Goal: Task Accomplishment & Management: Manage account settings

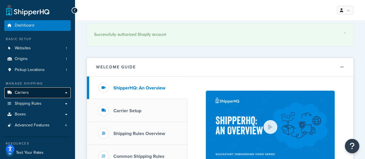
click at [24, 92] on span "Carriers" at bounding box center [22, 92] width 14 height 5
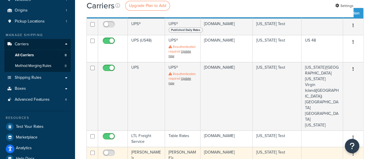
scroll to position [58, 0]
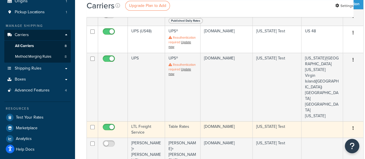
click at [142, 121] on td "LTL Freight Service" at bounding box center [146, 129] width 37 height 16
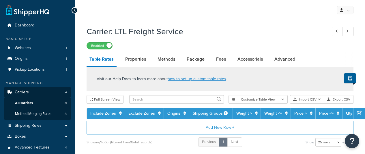
select select "25"
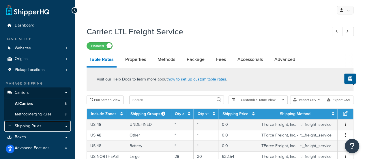
click at [25, 127] on span "Shipping Rules" at bounding box center [28, 126] width 27 height 5
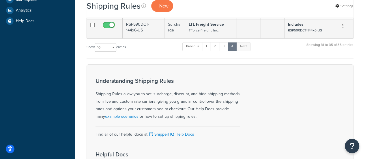
scroll to position [173, 0]
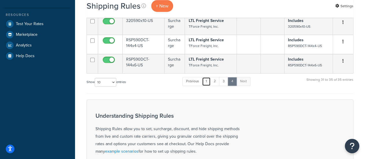
click at [207, 86] on link "1" at bounding box center [206, 81] width 9 height 9
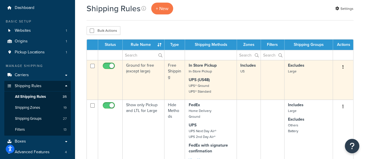
scroll to position [58, 0]
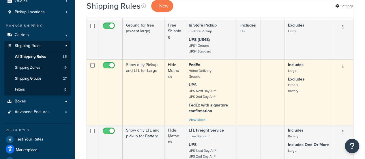
click at [144, 73] on td "Show only Pickup and LTL for Large" at bounding box center [143, 91] width 42 height 65
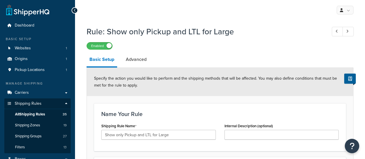
select select "HIDE"
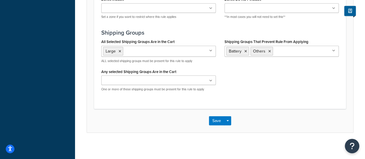
scroll to position [495, 0]
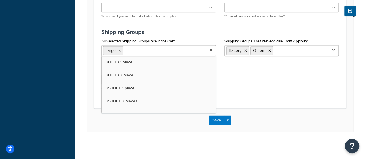
click at [167, 52] on input "All Selected Shipping Groups Are in the Cart" at bounding box center [150, 50] width 51 height 6
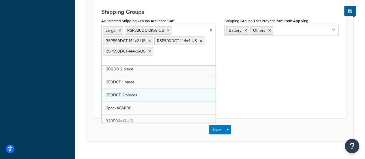
scroll to position [29, 0]
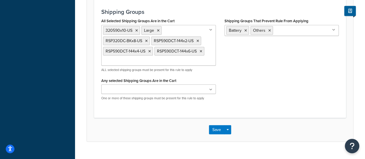
click at [260, 71] on div "All Selected Shipping Groups Are in the Cart 320590x10-US Large RSP320DC-BKx8-U…" at bounding box center [220, 61] width 246 height 88
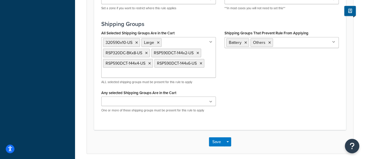
scroll to position [525, 0]
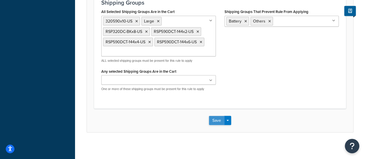
click at [215, 118] on button "Save" at bounding box center [217, 120] width 16 height 9
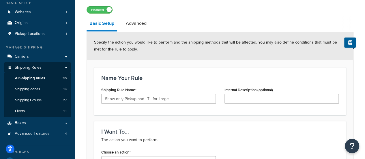
scroll to position [0, 0]
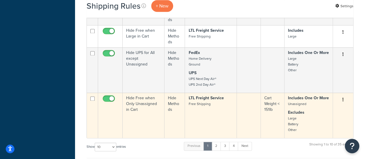
scroll to position [404, 0]
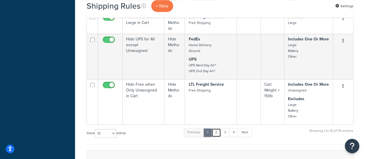
click at [218, 131] on link "2" at bounding box center [216, 132] width 10 height 9
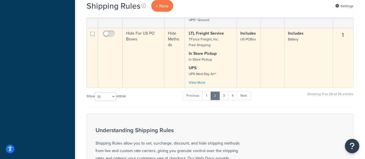
scroll to position [576, 0]
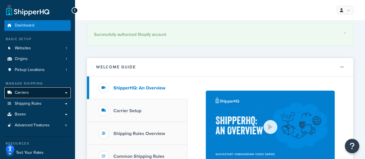
click at [24, 95] on span "Carriers" at bounding box center [22, 92] width 14 height 5
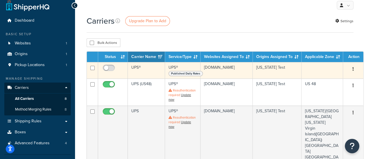
scroll to position [115, 0]
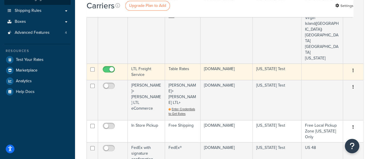
click at [135, 63] on td "LTL Freight Service" at bounding box center [146, 71] width 37 height 16
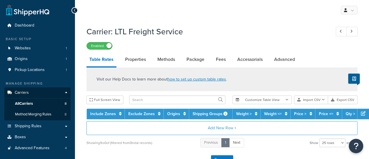
select select "25"
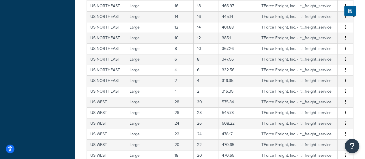
scroll to position [305, 0]
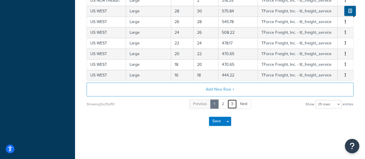
click at [228, 102] on link "3" at bounding box center [232, 104] width 10 height 10
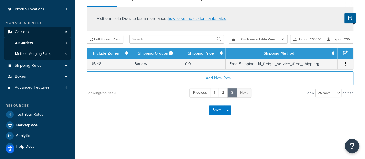
scroll to position [60, 0]
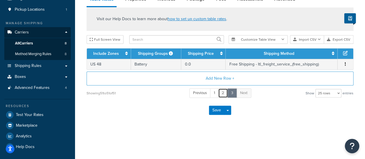
click at [221, 93] on link "2" at bounding box center [223, 93] width 10 height 10
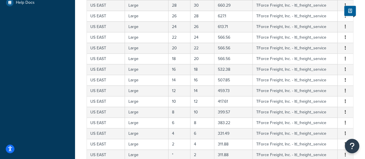
scroll to position [317, 0]
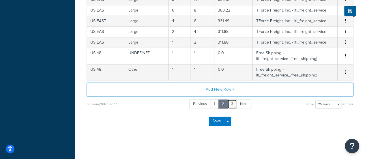
click at [231, 102] on link "3" at bounding box center [232, 104] width 10 height 10
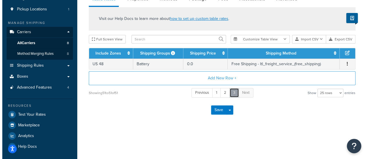
scroll to position [60, 0]
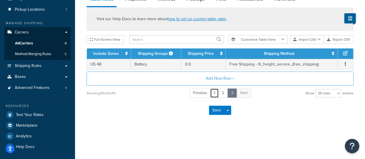
click at [213, 93] on link "1" at bounding box center [214, 93] width 9 height 10
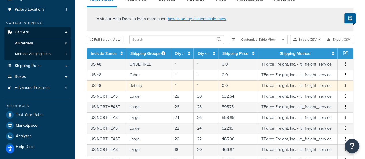
click at [96, 86] on td "US 48" at bounding box center [106, 85] width 39 height 11
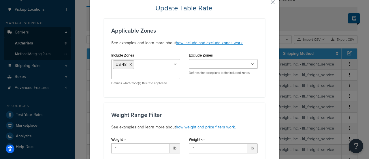
scroll to position [0, 0]
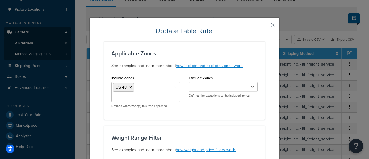
click at [265, 27] on button "button" at bounding box center [263, 26] width 1 height 1
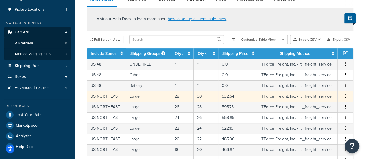
click at [103, 96] on td "US NORTHEAST" at bounding box center [106, 96] width 39 height 11
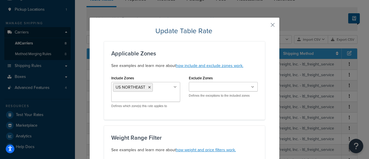
click at [265, 26] on button "button" at bounding box center [263, 26] width 1 height 1
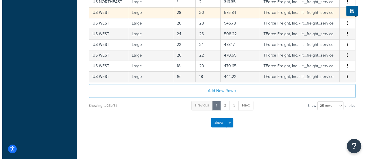
scroll to position [305, 0]
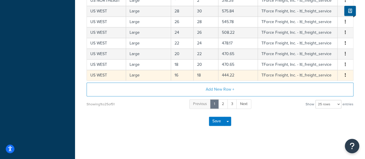
click at [101, 71] on td "US WEST" at bounding box center [106, 75] width 39 height 11
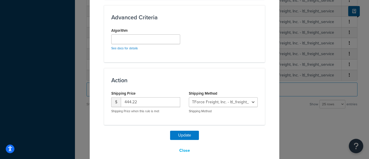
scroll to position [509, 0]
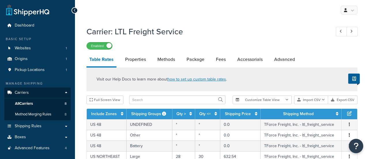
select select "25"
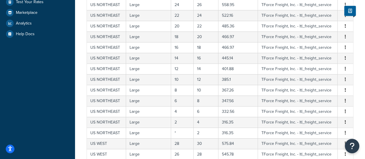
scroll to position [259, 0]
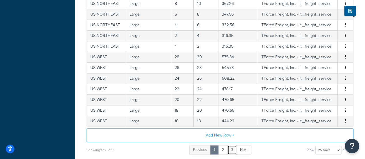
click at [227, 149] on link "3" at bounding box center [232, 150] width 10 height 10
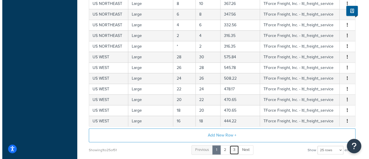
scroll to position [60, 0]
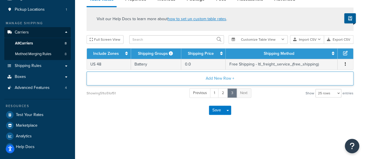
click at [215, 79] on button "Add New Row +" at bounding box center [219, 78] width 267 height 14
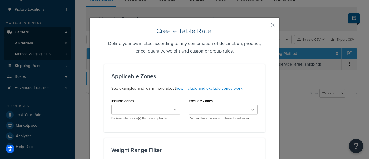
click at [125, 106] on ul at bounding box center [145, 110] width 69 height 10
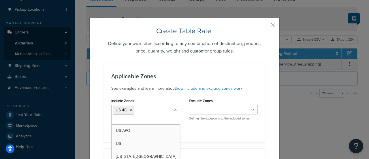
click at [160, 98] on div "Include Zones US 48 US APO US Hawaii/Alask Puerto Rico Virgin Island(US) CANADA…" at bounding box center [145, 114] width 69 height 34
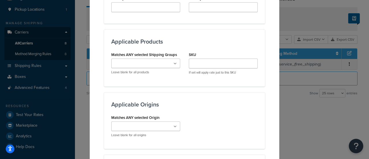
scroll to position [375, 0]
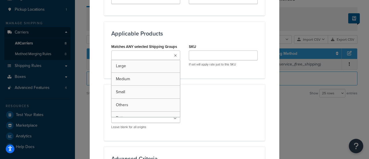
click at [145, 53] on input "Matches ANY selected Shipping Groups" at bounding box center [138, 55] width 51 height 6
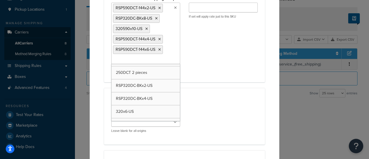
scroll to position [414, 0]
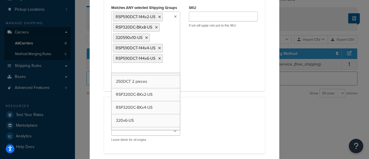
click at [190, 58] on div "Matches ANY selected Shipping Groups RSP590DCT-144x2-US RSP320DC-BKx8-US 320590…" at bounding box center [184, 43] width 155 height 80
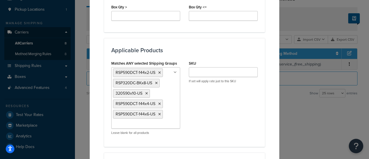
scroll to position [356, 0]
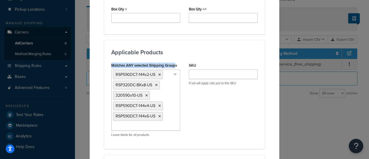
drag, startPoint x: 107, startPoint y: 64, endPoint x: 179, endPoint y: 63, distance: 72.1
click at [176, 62] on div "Matches ANY selected Shipping Groups RSP590DCT-144x2-US RSP320DC-BKx8-US 320590…" at bounding box center [146, 101] width 78 height 80
click at [179, 63] on div "Matches ANY selected Shipping Groups RSP590DCT-144x2-US RSP320DC-BKx8-US 320590…" at bounding box center [146, 101] width 78 height 80
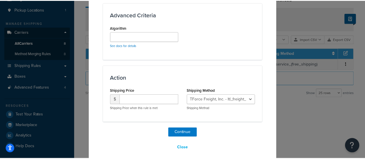
scroll to position [573, 0]
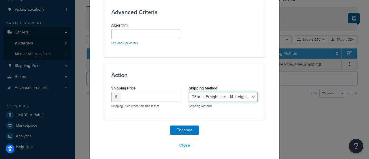
click at [220, 93] on select "TForce Freight, Inc. - ltl_freight_service Free Shipping - ltl_freight_service_…" at bounding box center [223, 97] width 69 height 10
click at [189, 92] on select "TForce Freight, Inc. - ltl_freight_service Free Shipping - ltl_freight_service_…" at bounding box center [223, 97] width 69 height 10
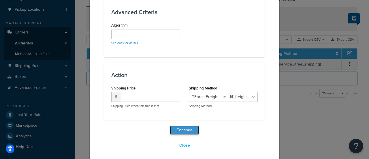
click at [176, 127] on button "Continue" at bounding box center [184, 129] width 29 height 9
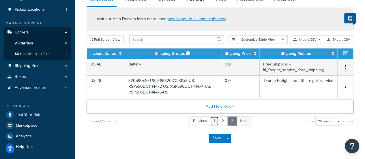
click at [215, 121] on link "1" at bounding box center [214, 121] width 9 height 10
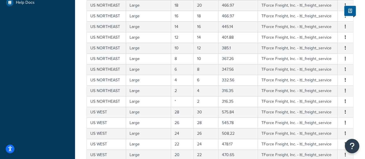
scroll to position [305, 0]
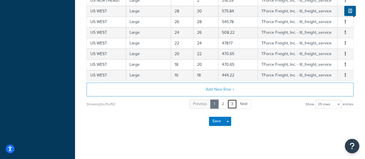
click at [231, 103] on link "3" at bounding box center [232, 104] width 10 height 10
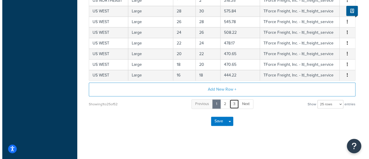
scroll to position [80, 0]
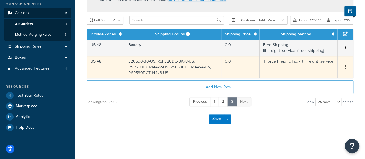
click at [113, 70] on td "US 48" at bounding box center [106, 67] width 38 height 22
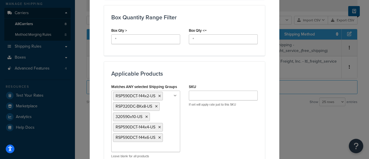
scroll to position [317, 0]
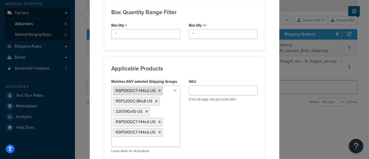
click at [158, 89] on icon at bounding box center [159, 90] width 3 height 3
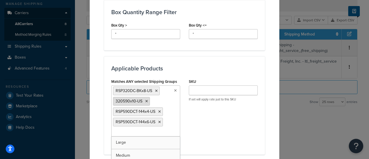
click at [145, 101] on icon at bounding box center [146, 100] width 3 height 3
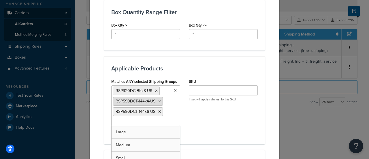
click at [158, 99] on icon at bounding box center [159, 100] width 3 height 3
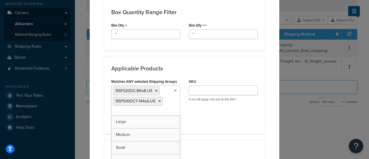
click at [158, 99] on icon at bounding box center [159, 100] width 3 height 3
click at [206, 107] on div "Matches ANY selected Shipping Groups RSP320DC-BKx8-US Large Medium Small Others…" at bounding box center [184, 96] width 155 height 39
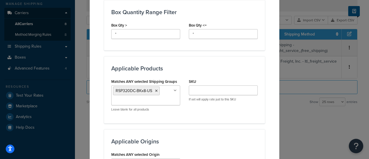
click at [190, 106] on div "Matches ANY selected Shipping Groups RSP320DC-BKx8-US Large Medium Small Others…" at bounding box center [184, 96] width 155 height 39
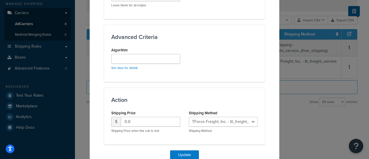
scroll to position [509, 0]
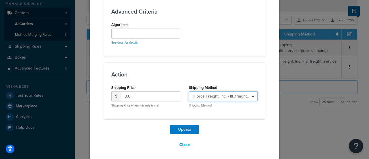
click at [203, 94] on select "TForce Freight, Inc. - ltl_freight_service Free Shipping - ltl_freight_service_…" at bounding box center [223, 96] width 69 height 10
click at [189, 91] on select "TForce Freight, Inc. - ltl_freight_service Free Shipping - ltl_freight_service_…" at bounding box center [223, 96] width 69 height 10
click at [206, 94] on select "TForce Freight, Inc. - ltl_freight_service Free Shipping - ltl_freight_service_…" at bounding box center [223, 96] width 69 height 10
select select "181029"
click at [189, 91] on select "TForce Freight, Inc. - ltl_freight_service Free Shipping - ltl_freight_service_…" at bounding box center [223, 96] width 69 height 10
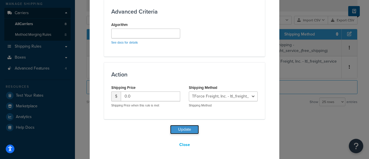
click at [183, 128] on button "Update" at bounding box center [184, 129] width 29 height 9
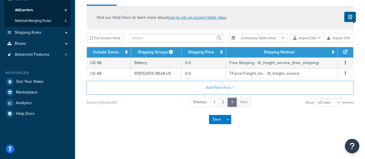
scroll to position [94, 0]
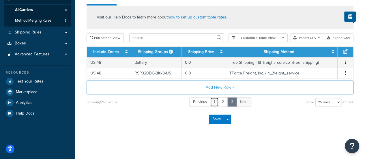
click at [214, 101] on link "1" at bounding box center [214, 102] width 9 height 10
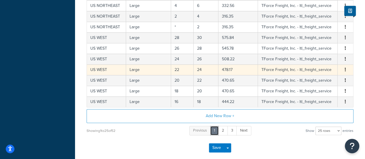
scroll to position [324, 0]
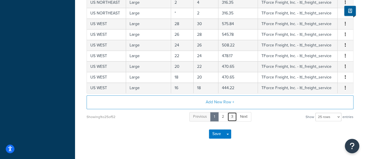
click at [232, 114] on link "3" at bounding box center [232, 117] width 10 height 10
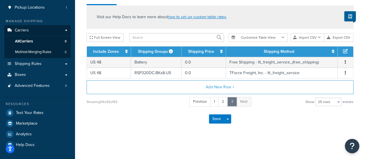
scroll to position [62, 0]
click at [212, 104] on link "1" at bounding box center [214, 102] width 9 height 10
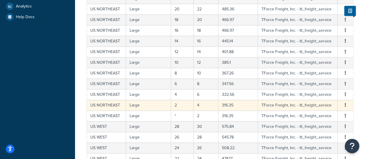
scroll to position [305, 0]
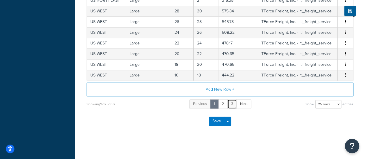
click at [233, 102] on link "3" at bounding box center [232, 104] width 10 height 10
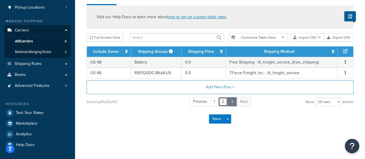
click at [226, 103] on link "2" at bounding box center [223, 102] width 10 height 10
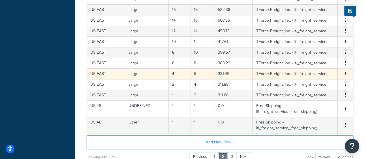
scroll to position [317, 0]
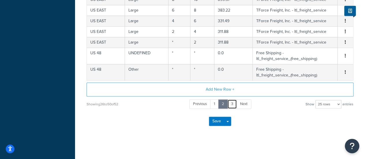
click at [231, 102] on link "3" at bounding box center [232, 104] width 10 height 10
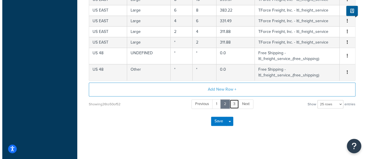
scroll to position [62, 0]
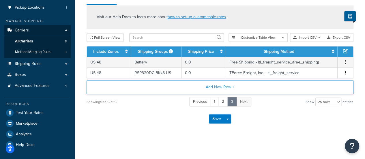
click at [211, 86] on button "Add New Row +" at bounding box center [219, 87] width 267 height 14
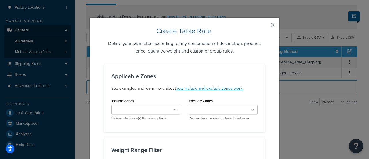
click at [133, 110] on input "Include Zones" at bounding box center [138, 110] width 51 height 6
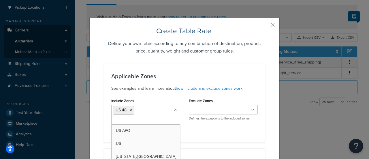
scroll to position [58, 0]
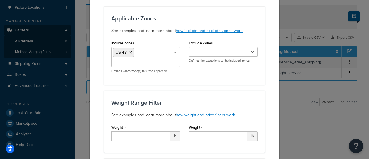
click at [198, 71] on div "Include Zones US 48 US APO US Hawaii/Alask Puerto Rico Virgin Island(US) CANADA…" at bounding box center [184, 58] width 155 height 39
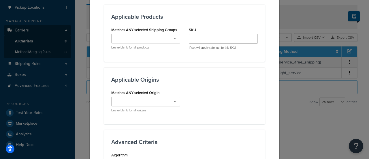
scroll to position [432, 0]
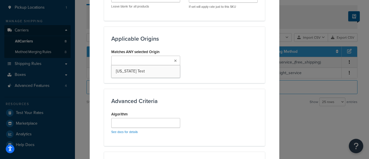
click at [152, 59] on input "Matches ANY selected Origin" at bounding box center [138, 61] width 51 height 6
click at [222, 60] on div "Matches ANY selected Origin California Test Leave blank for all origins" at bounding box center [184, 62] width 155 height 28
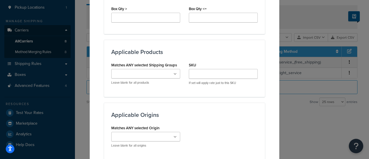
scroll to position [321, 0]
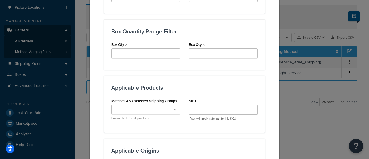
click at [149, 107] on input "Matches ANY selected Shipping Groups" at bounding box center [138, 110] width 51 height 6
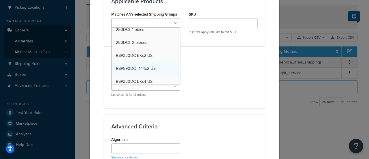
scroll to position [240, 0]
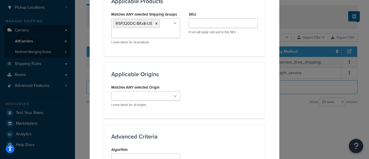
click at [219, 64] on div "Applicable Origins Matches ANY selected Origin California Test Leave blank for …" at bounding box center [184, 90] width 161 height 56
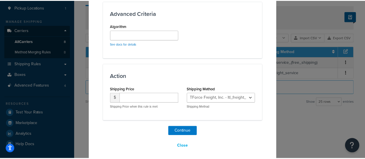
scroll to position [532, 0]
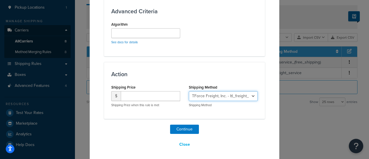
click at [218, 93] on select "TForce Freight, Inc. - ltl_freight_service Free Shipping - ltl_freight_service_…" at bounding box center [223, 96] width 69 height 10
select select "181030"
click at [189, 91] on select "TForce Freight, Inc. - ltl_freight_service Free Shipping - ltl_freight_service_…" at bounding box center [223, 96] width 69 height 10
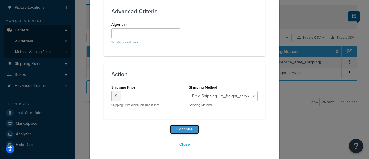
click at [180, 131] on button "Continue" at bounding box center [184, 129] width 29 height 9
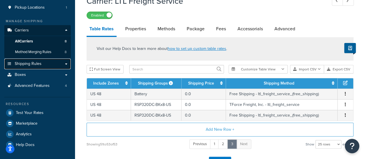
click at [41, 65] on span "Shipping Rules" at bounding box center [28, 63] width 27 height 5
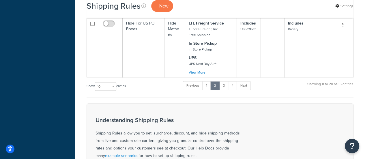
scroll to position [536, 0]
click at [208, 82] on link "1" at bounding box center [206, 86] width 9 height 9
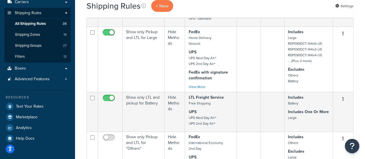
scroll to position [51, 0]
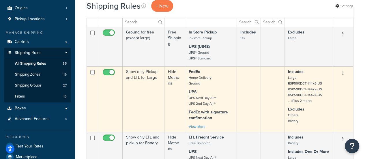
click at [144, 76] on td "Show only Pickup and LTL for Large" at bounding box center [143, 98] width 42 height 65
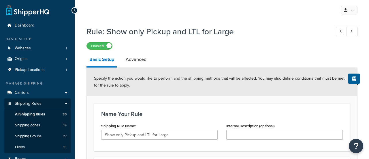
select select "HIDE"
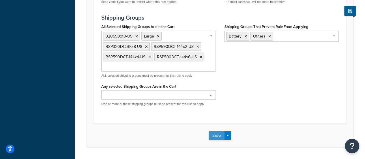
scroll to position [519, 0]
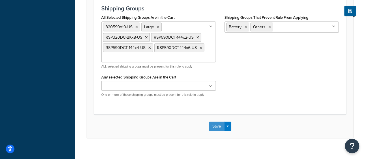
click at [220, 127] on button "Save" at bounding box center [217, 125] width 16 height 9
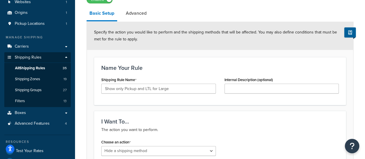
scroll to position [0, 0]
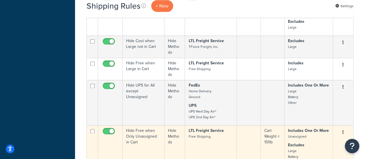
scroll to position [346, 0]
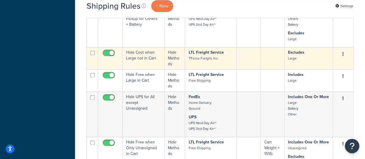
click at [139, 57] on td "Hide Cost when Large not in Cart" at bounding box center [143, 58] width 42 height 22
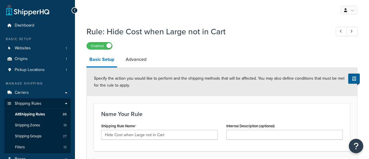
select select "HIDE"
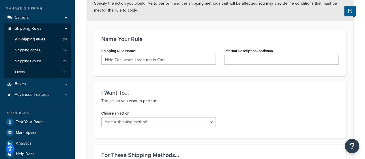
scroll to position [58, 0]
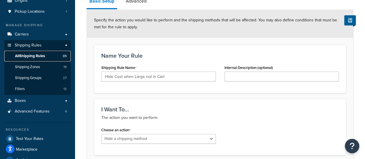
click at [38, 56] on span "All Shipping Rules" at bounding box center [30, 56] width 30 height 5
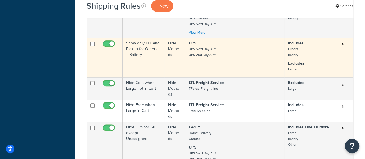
scroll to position [317, 0]
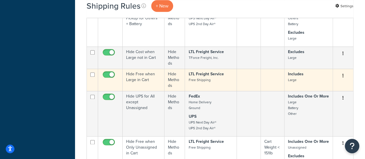
click at [205, 77] on small "Free Shipping" at bounding box center [199, 79] width 22 height 5
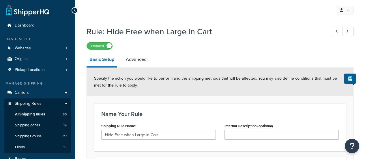
select select "HIDE"
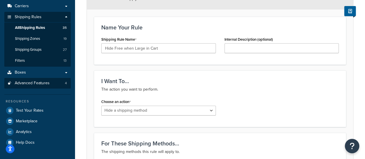
scroll to position [59, 0]
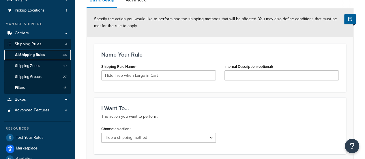
click at [32, 56] on span "All Shipping Rules" at bounding box center [30, 54] width 30 height 5
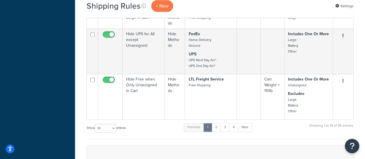
scroll to position [346, 0]
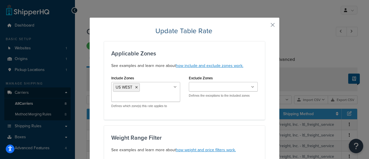
select select "25"
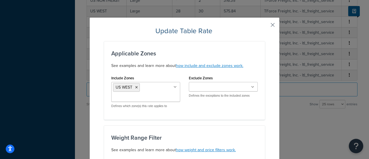
click at [265, 26] on button "button" at bounding box center [263, 26] width 1 height 1
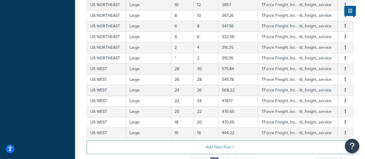
scroll to position [305, 0]
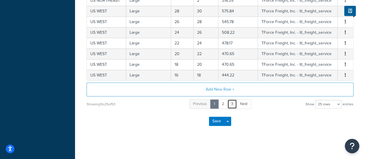
click at [229, 102] on link "3" at bounding box center [232, 104] width 10 height 10
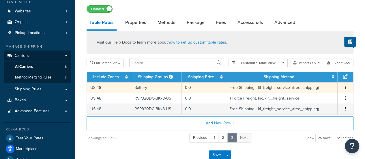
scroll to position [73, 0]
